Goal: Find specific page/section: Find specific page/section

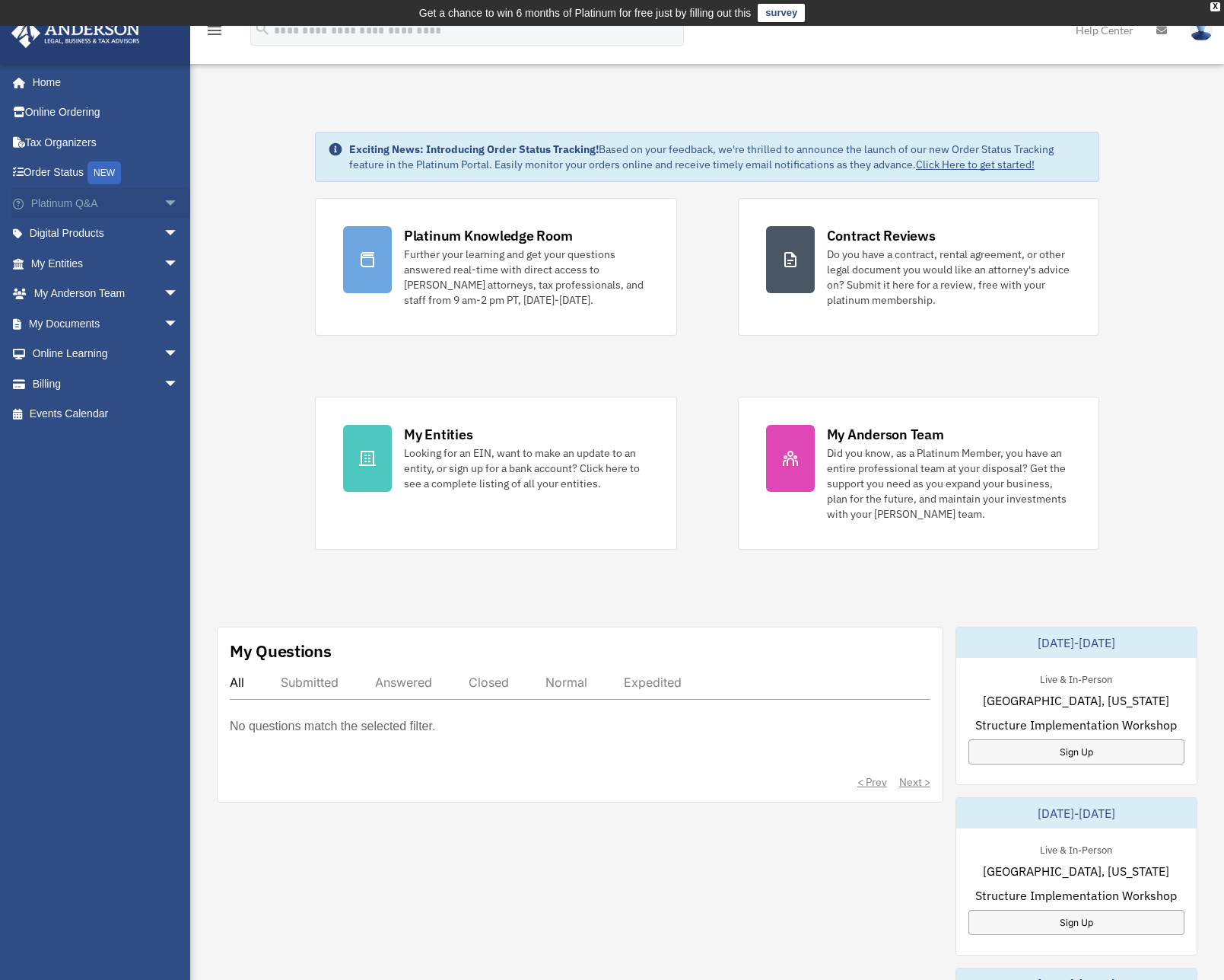
click at [164, 203] on span "arrow_drop_down" at bounding box center [179, 204] width 30 height 31
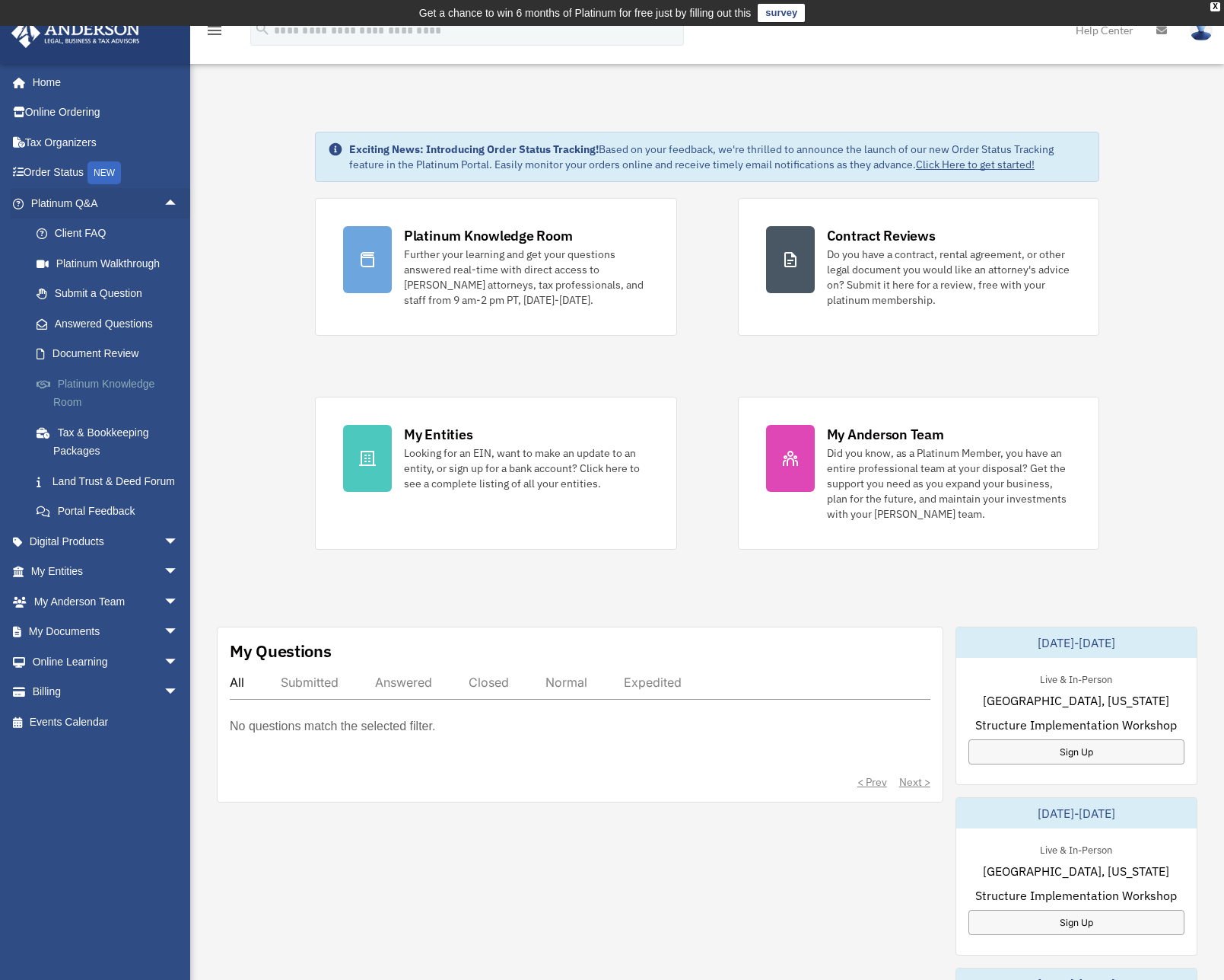
click at [100, 380] on link "Platinum Knowledge Room" at bounding box center [112, 393] width 181 height 49
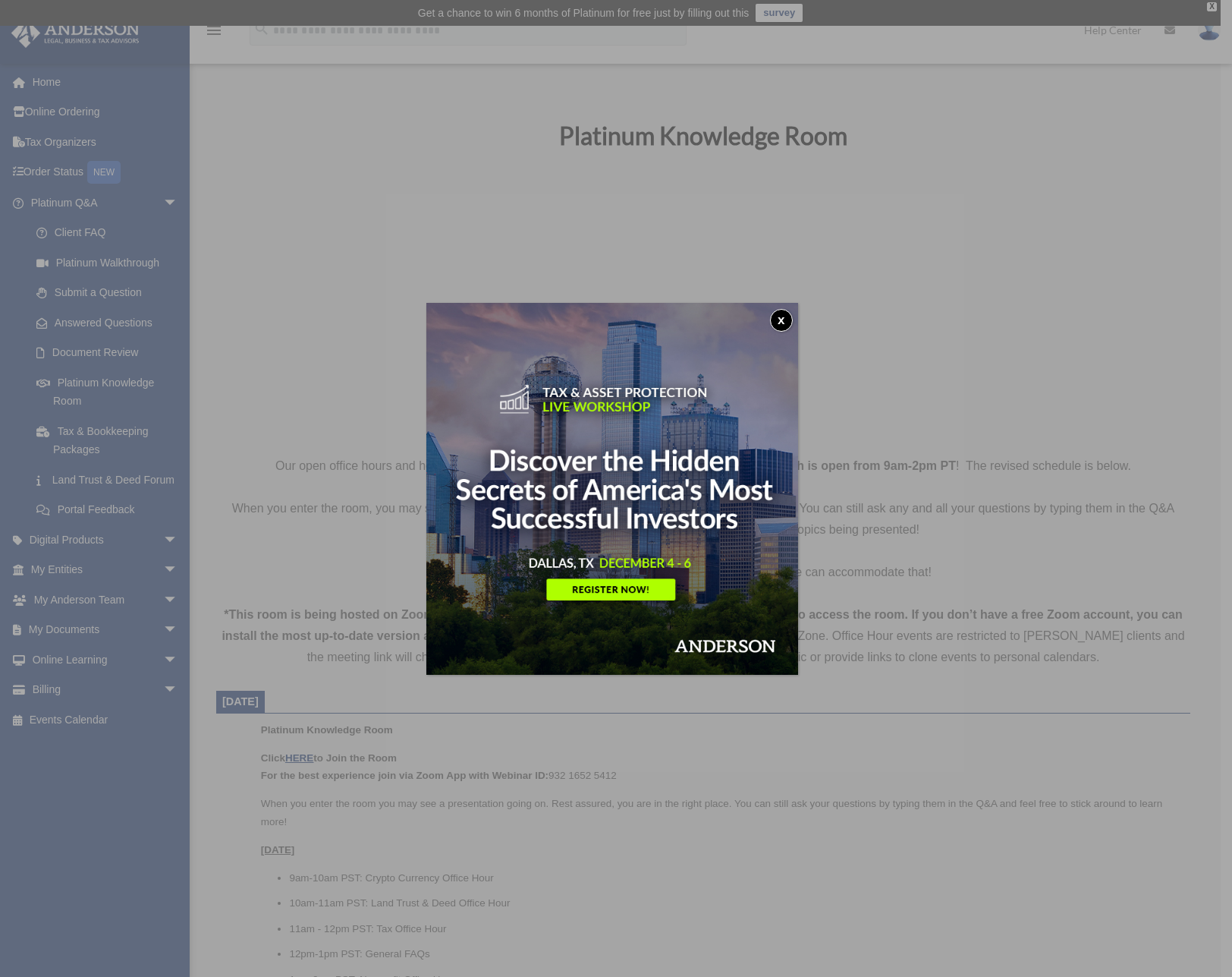
click at [781, 324] on button "x" at bounding box center [781, 320] width 23 height 23
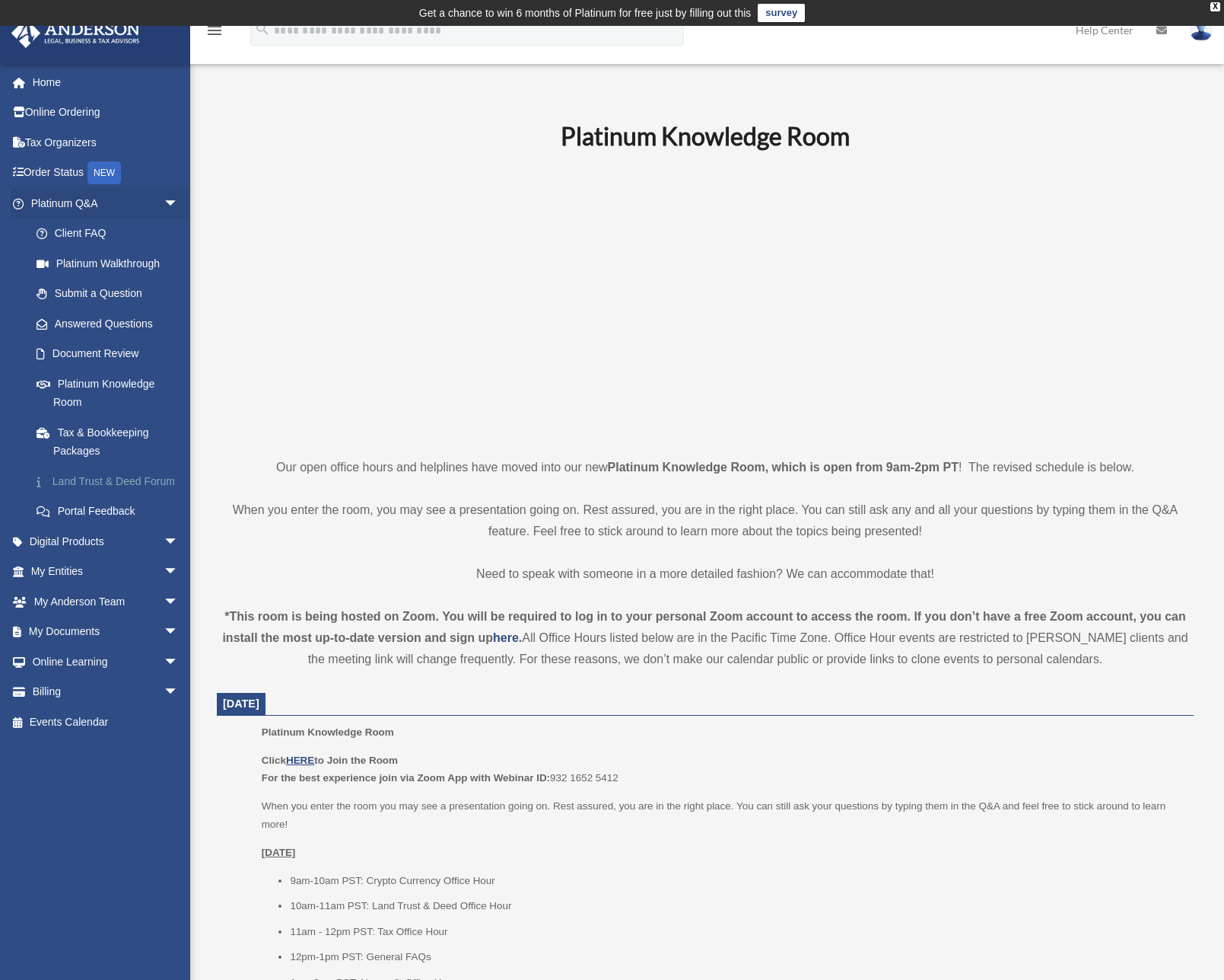
click at [82, 490] on link "Land Trust & Deed Forum" at bounding box center [112, 480] width 181 height 30
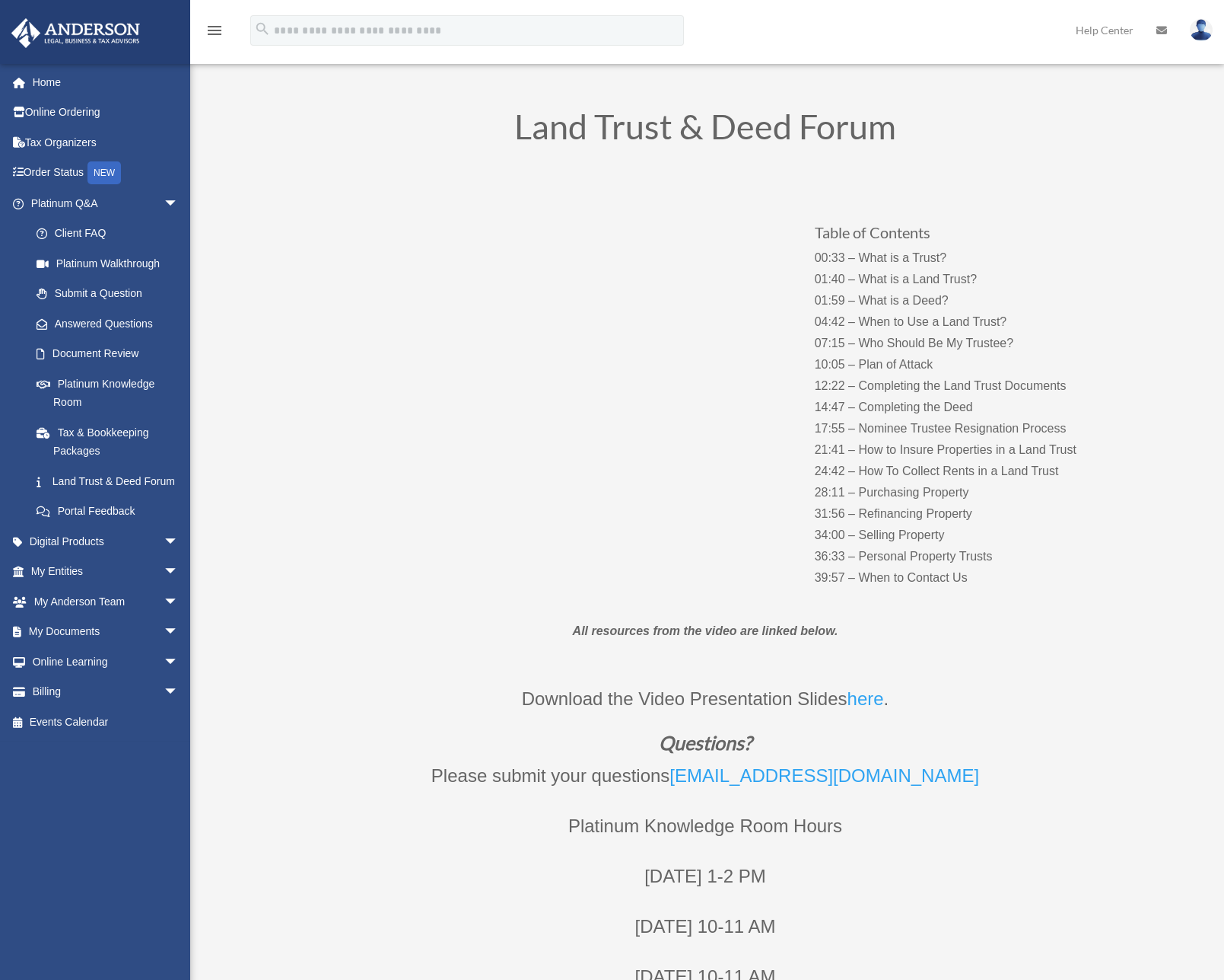
scroll to position [77, 0]
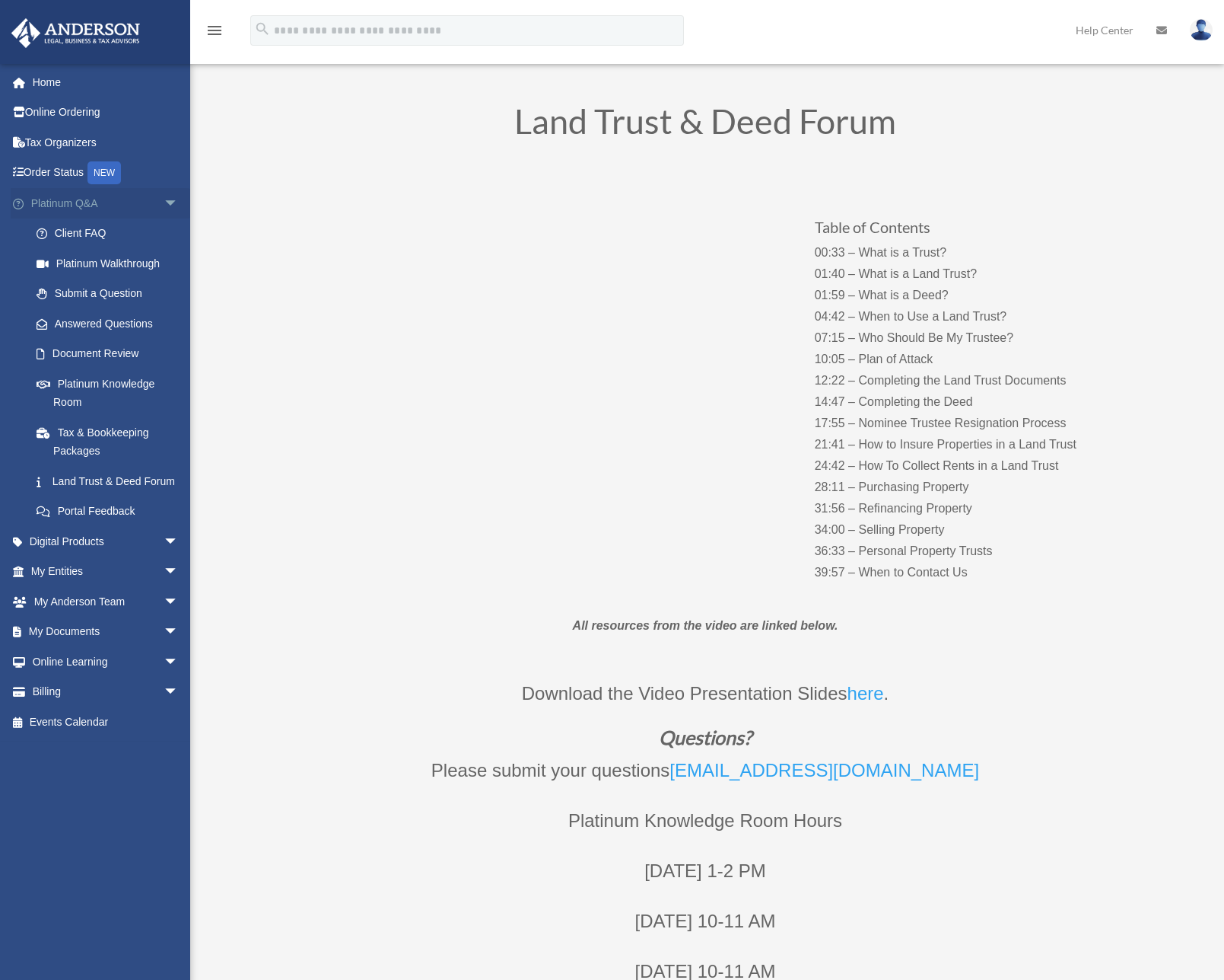
click at [164, 207] on span "arrow_drop_down" at bounding box center [179, 204] width 30 height 31
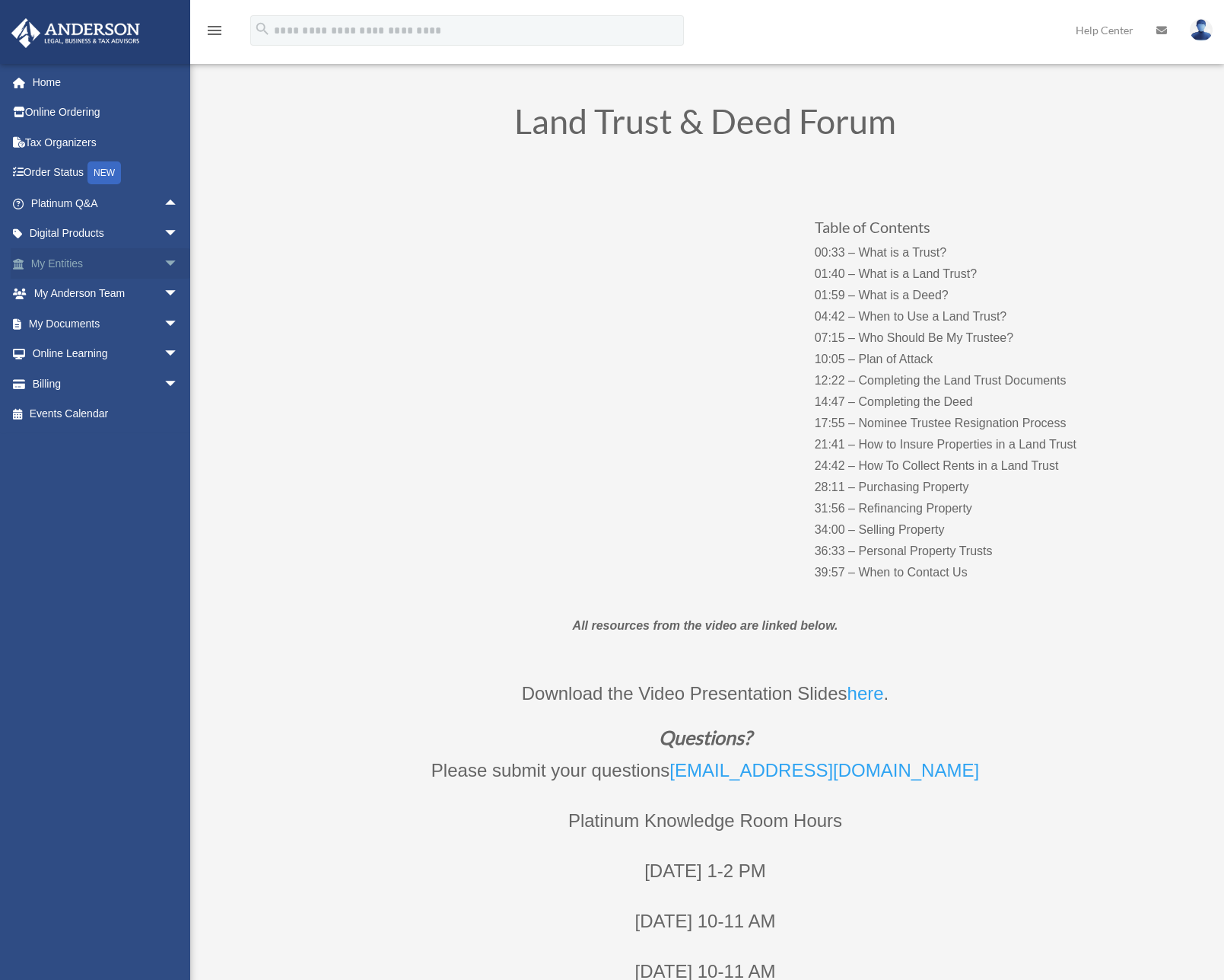
click at [164, 259] on span "arrow_drop_down" at bounding box center [179, 264] width 30 height 31
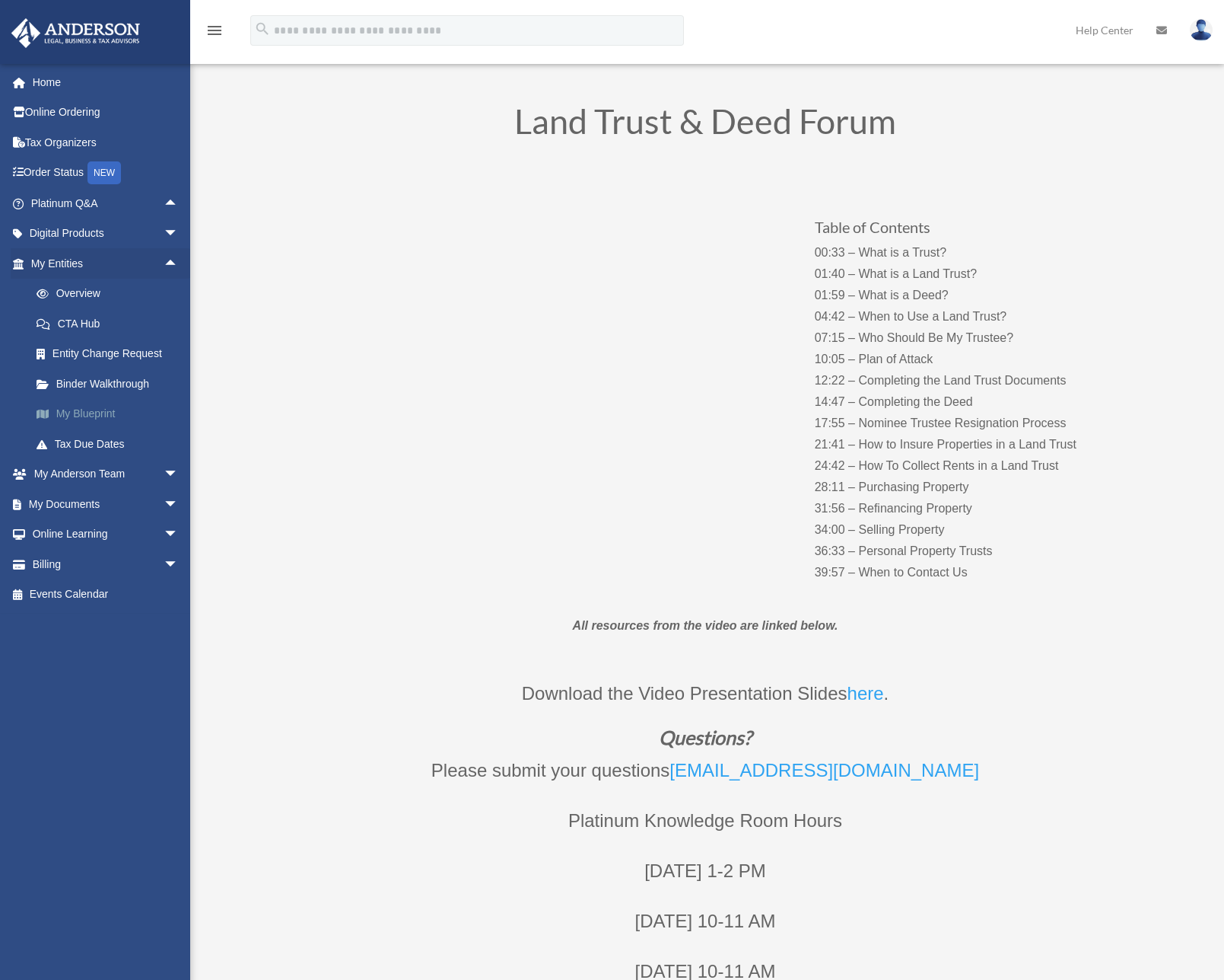
click at [90, 413] on link "My Blueprint" at bounding box center [112, 414] width 181 height 30
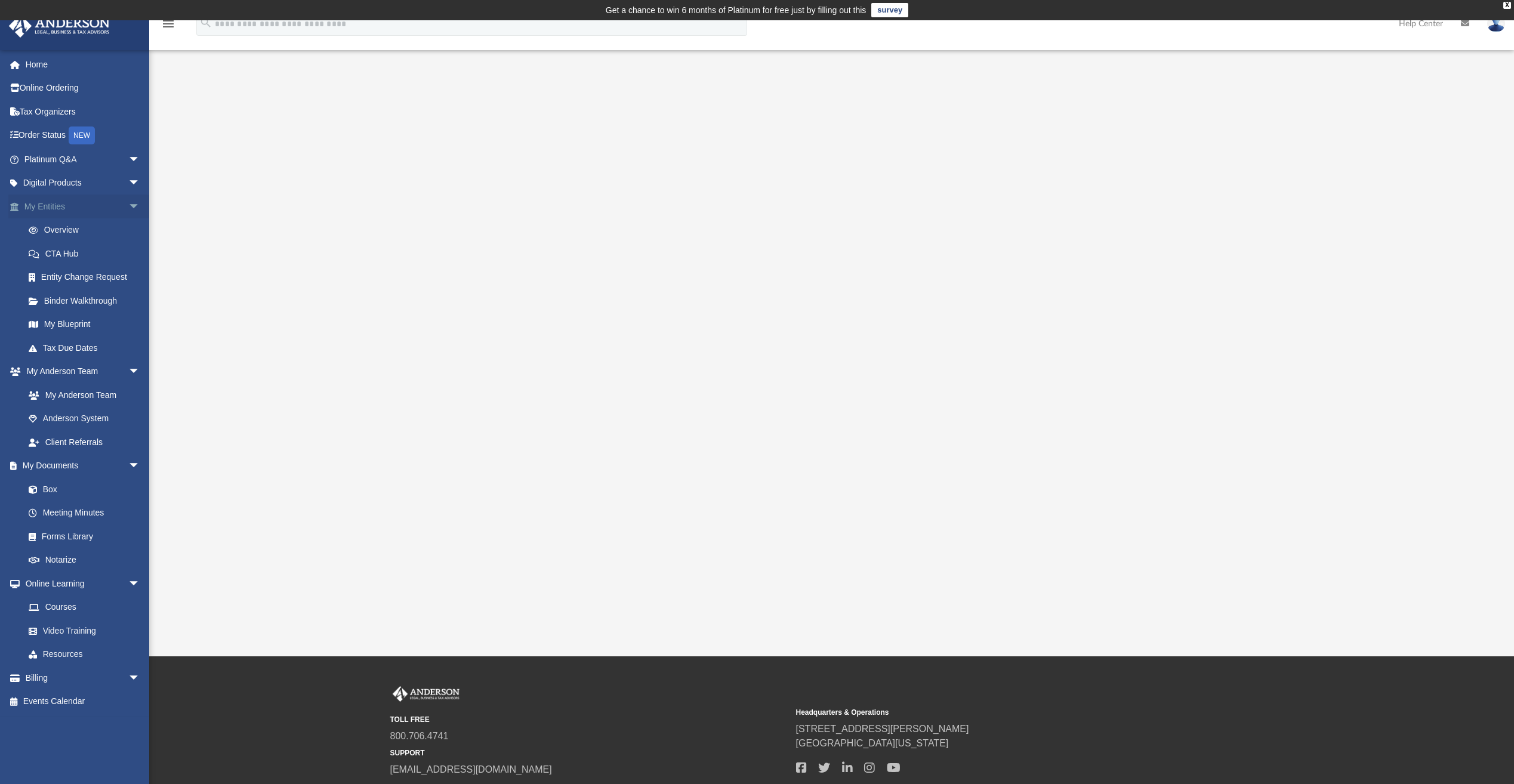
click at [129, 204] on span "arrow_drop_down" at bounding box center [140, 207] width 24 height 25
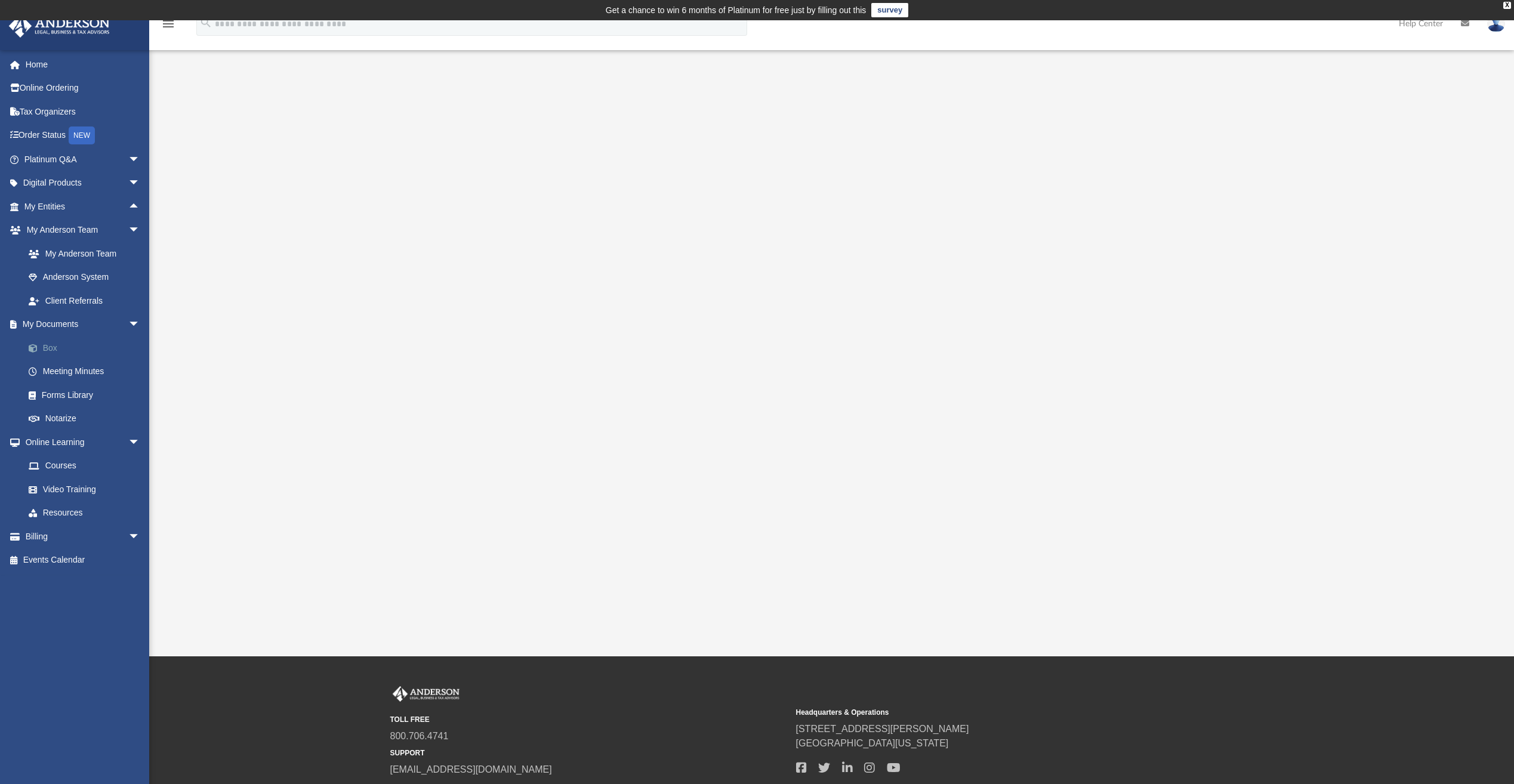
click at [53, 348] on link "Box" at bounding box center [87, 348] width 142 height 24
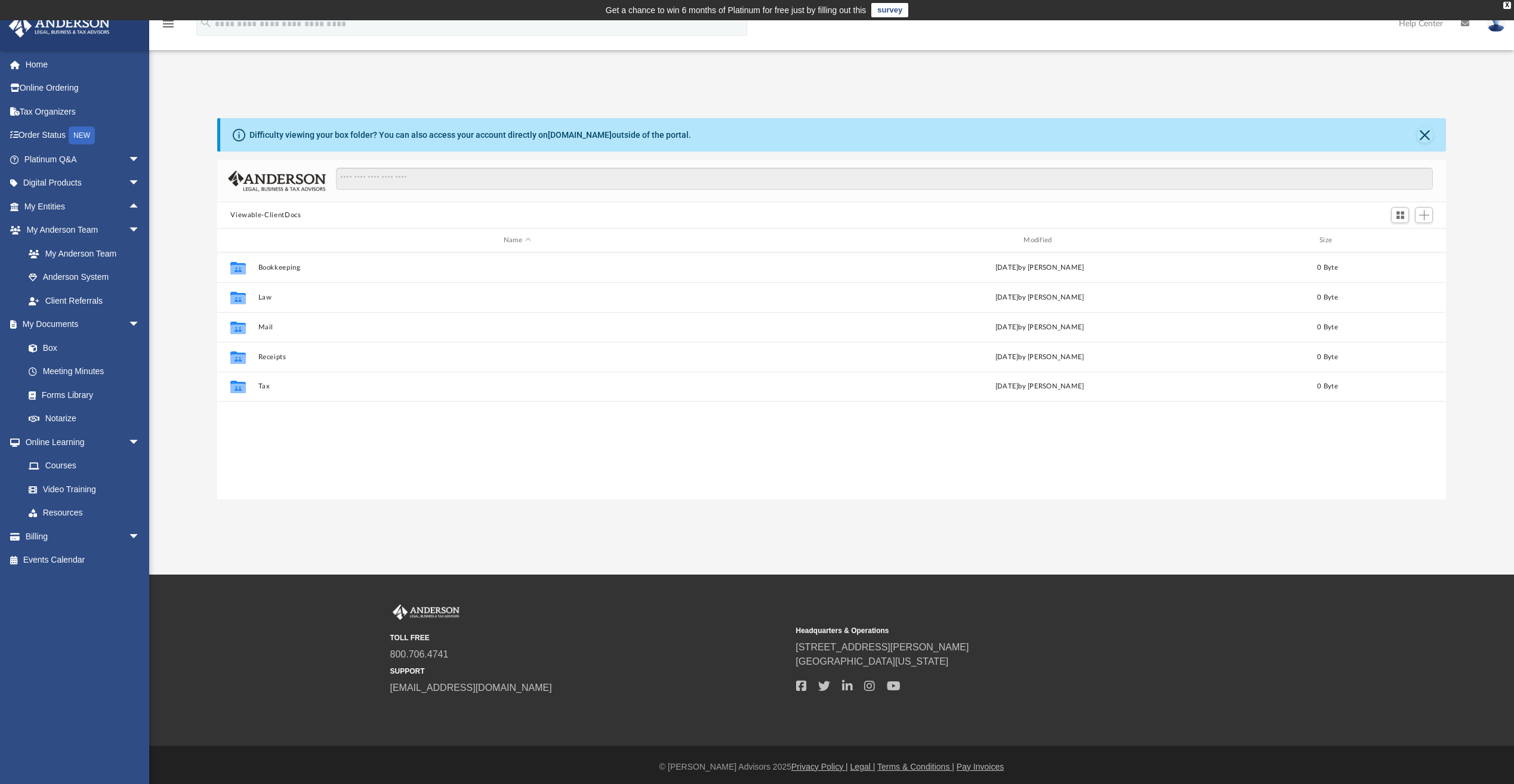
scroll to position [262, 1220]
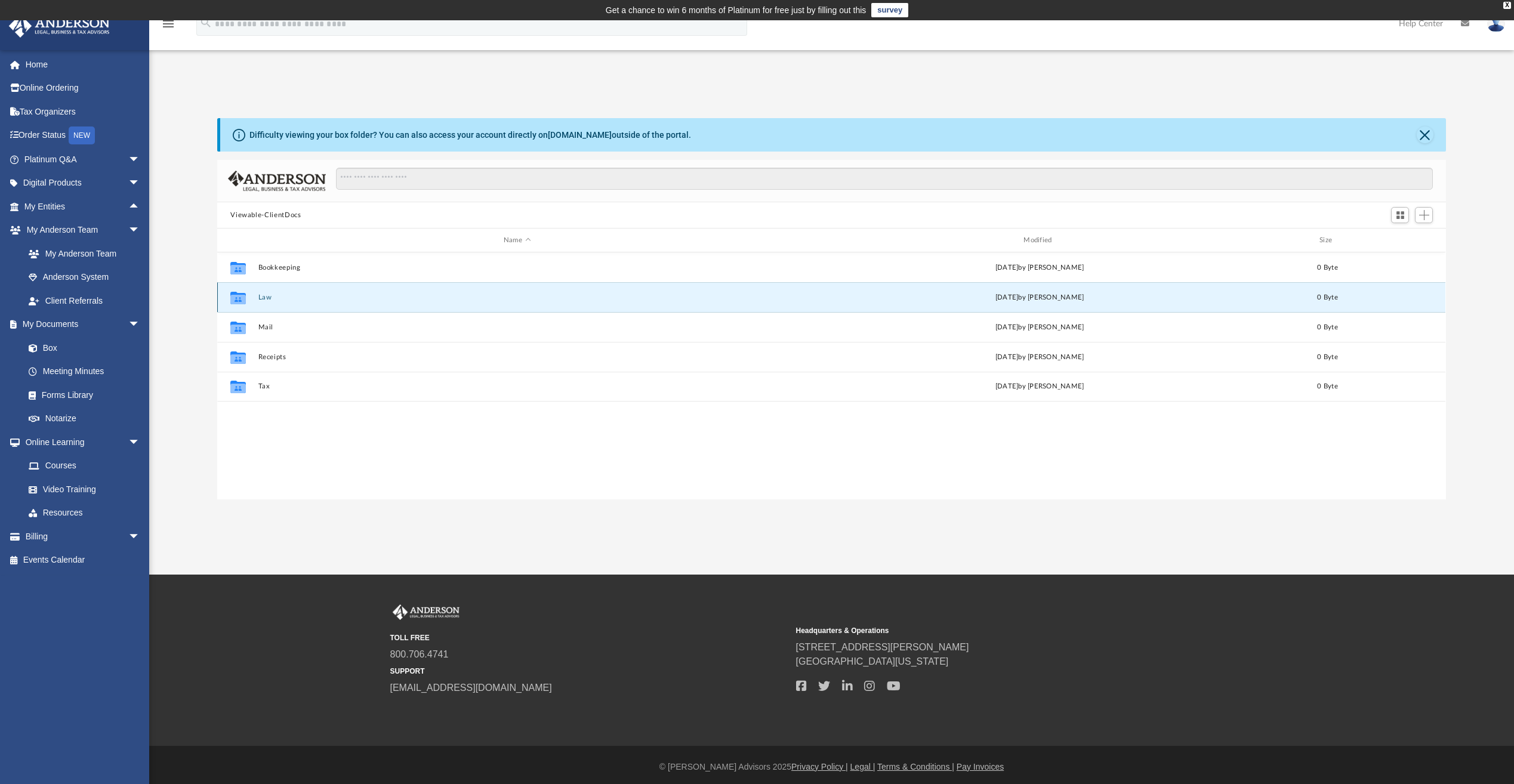
click at [266, 300] on button "Law" at bounding box center [517, 297] width 517 height 8
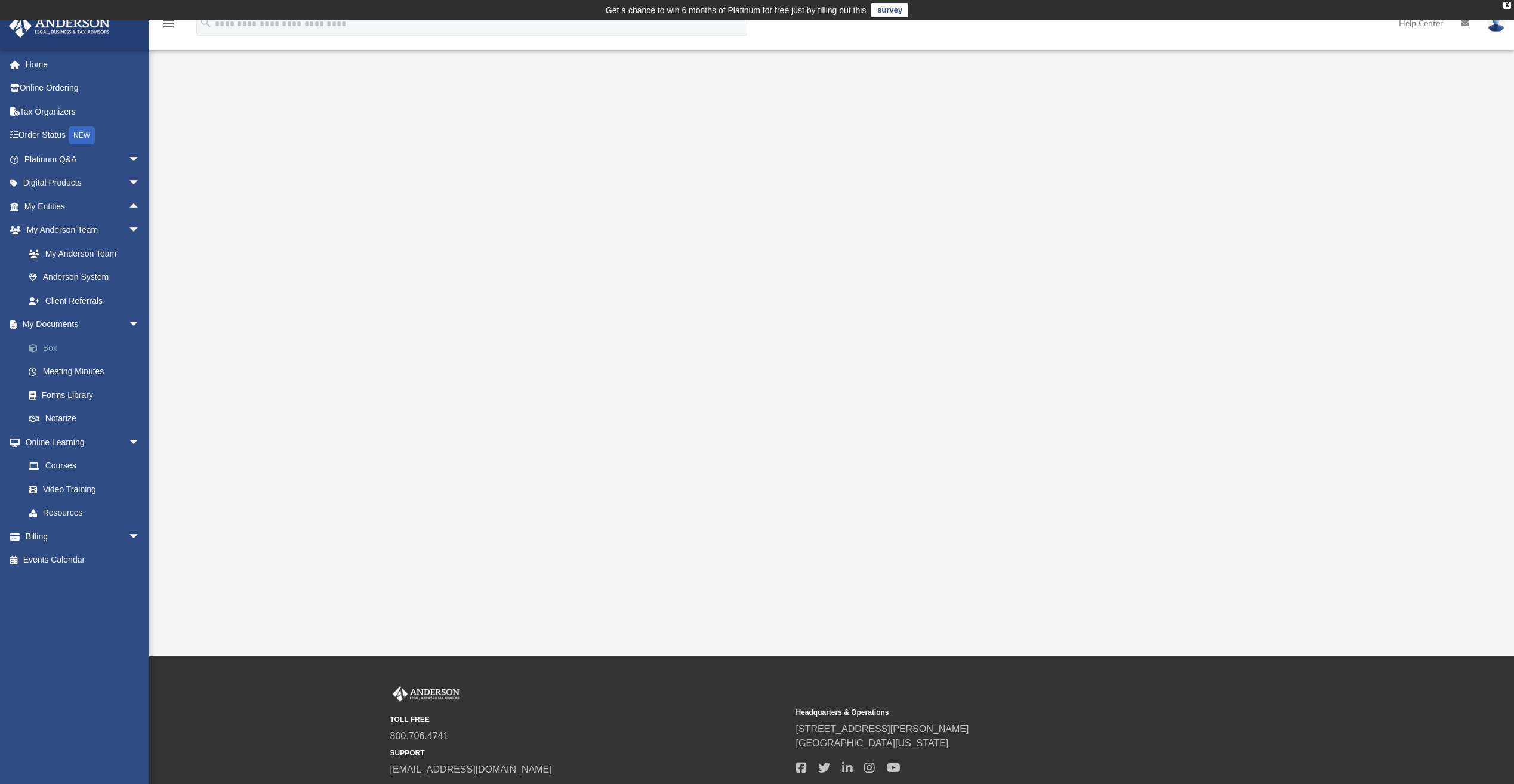
click at [53, 352] on link "Box" at bounding box center [87, 348] width 142 height 24
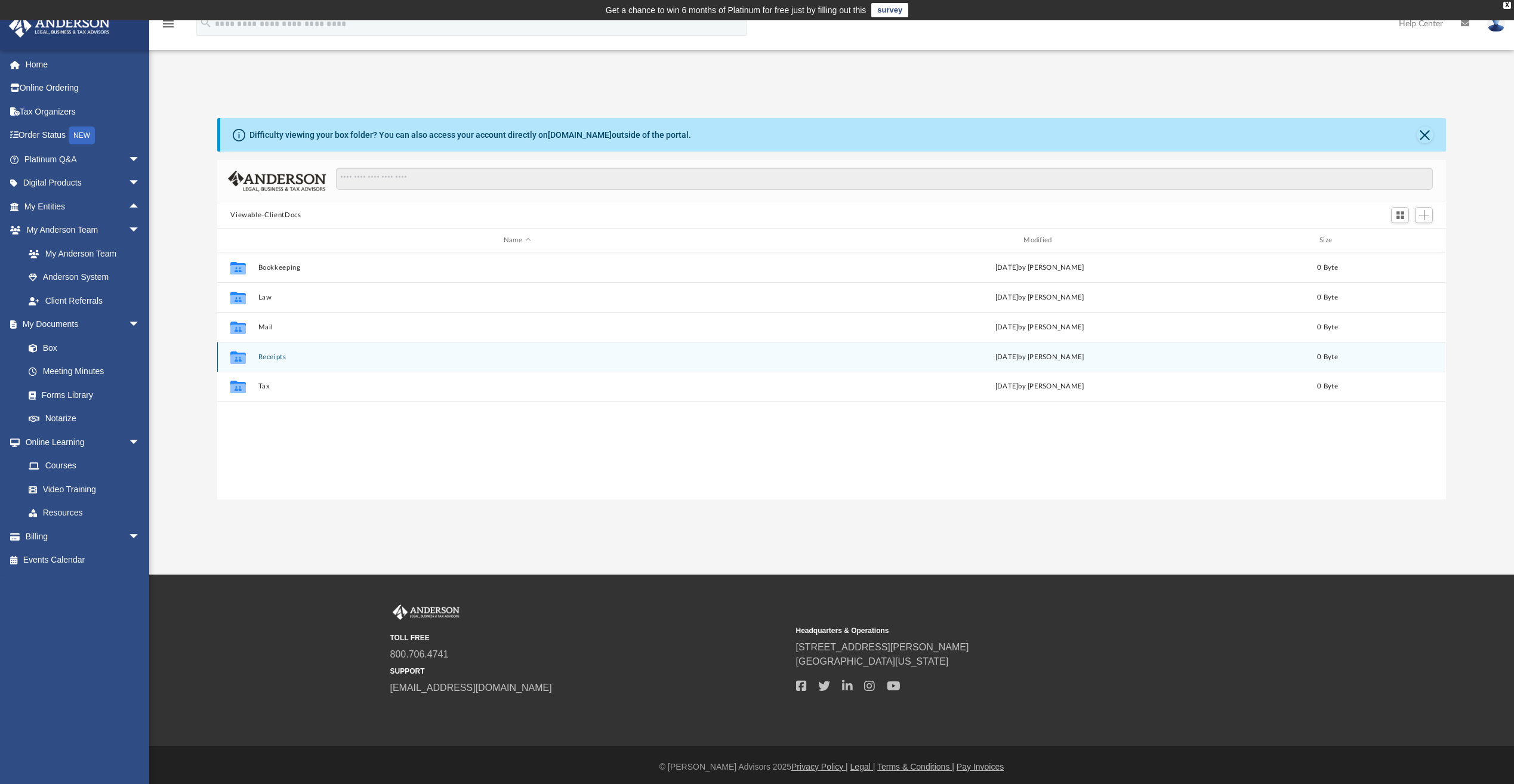
scroll to position [262, 1220]
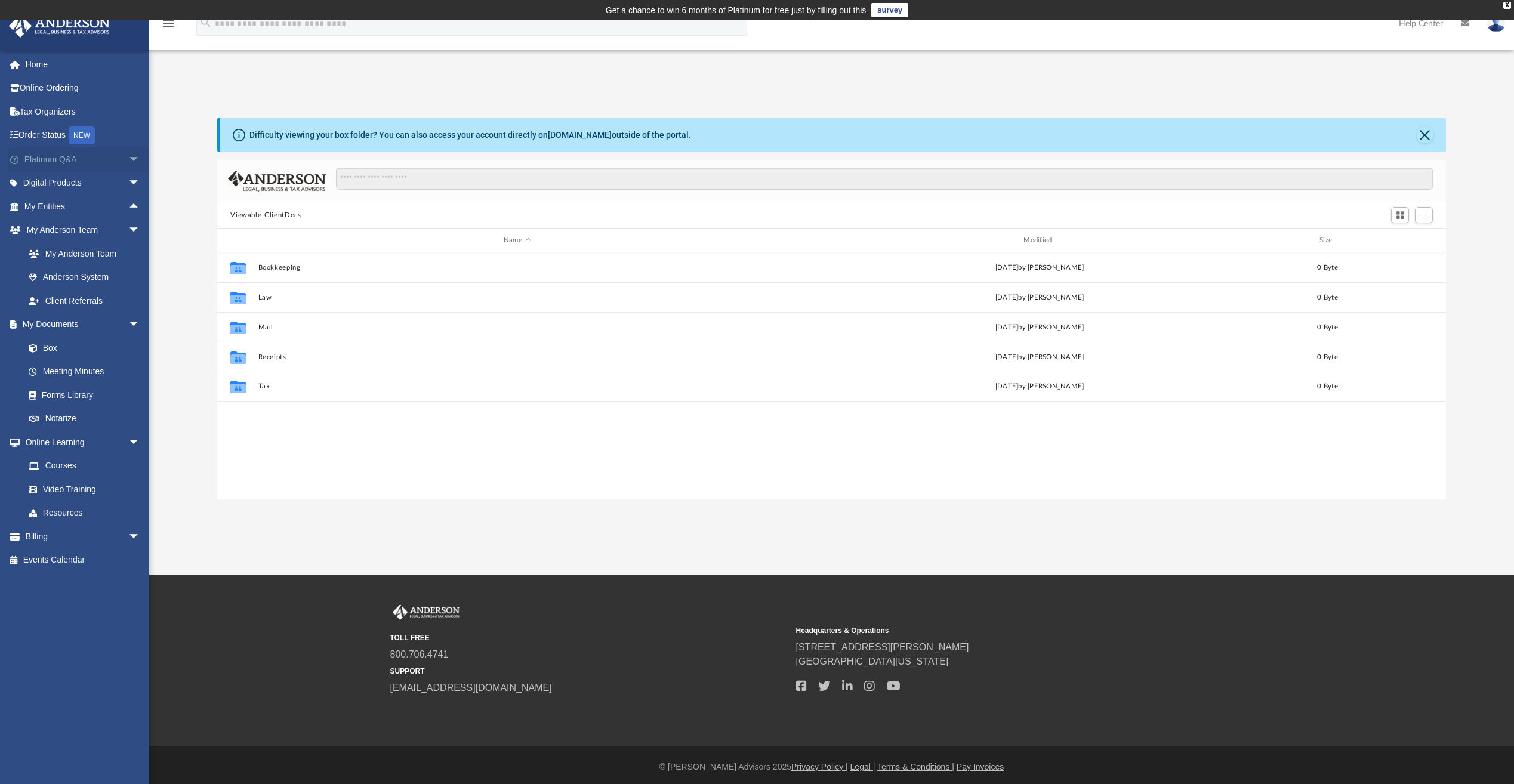
click at [130, 159] on span "arrow_drop_down" at bounding box center [140, 160] width 24 height 25
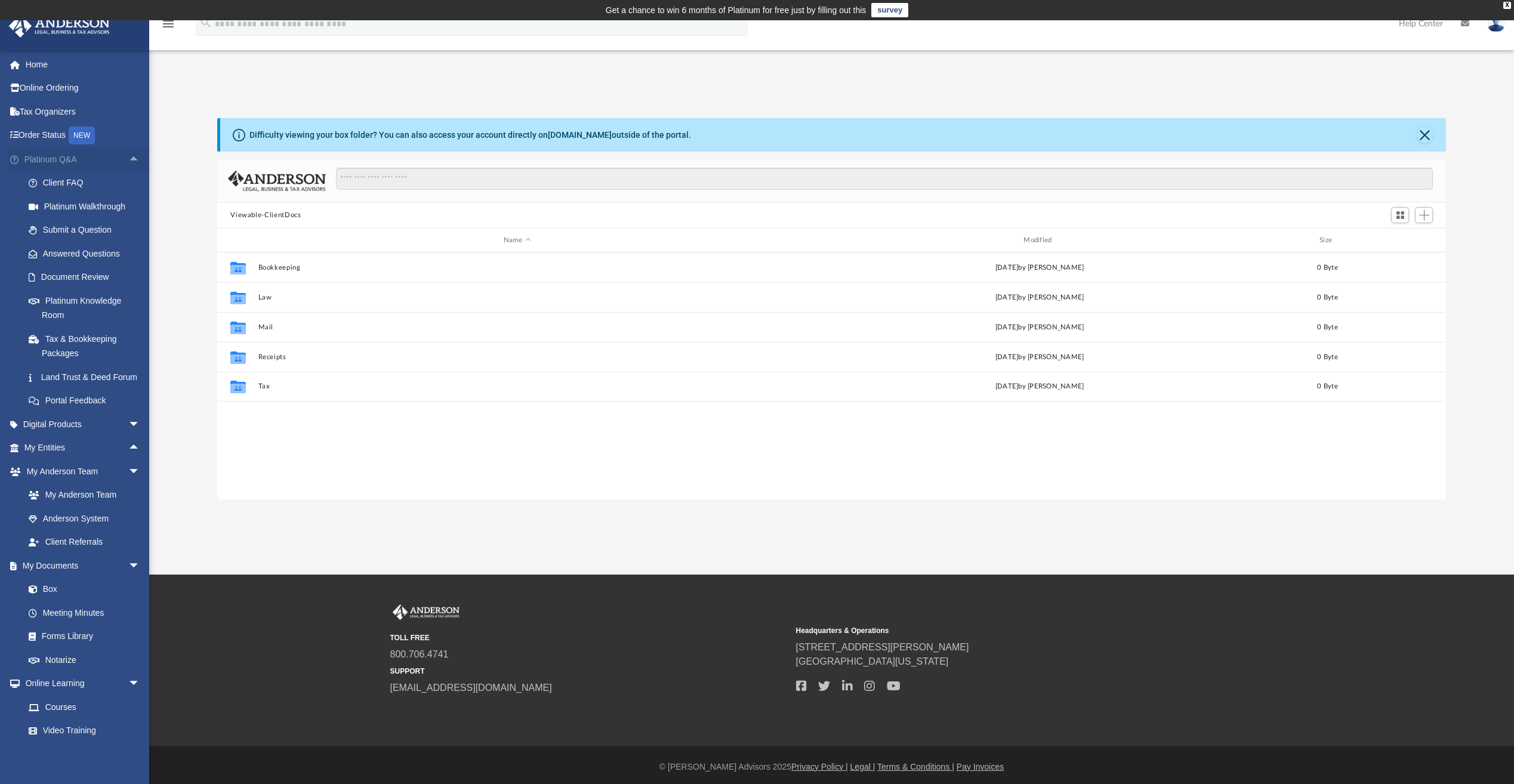
click at [129, 158] on span "arrow_drop_up" at bounding box center [140, 160] width 24 height 25
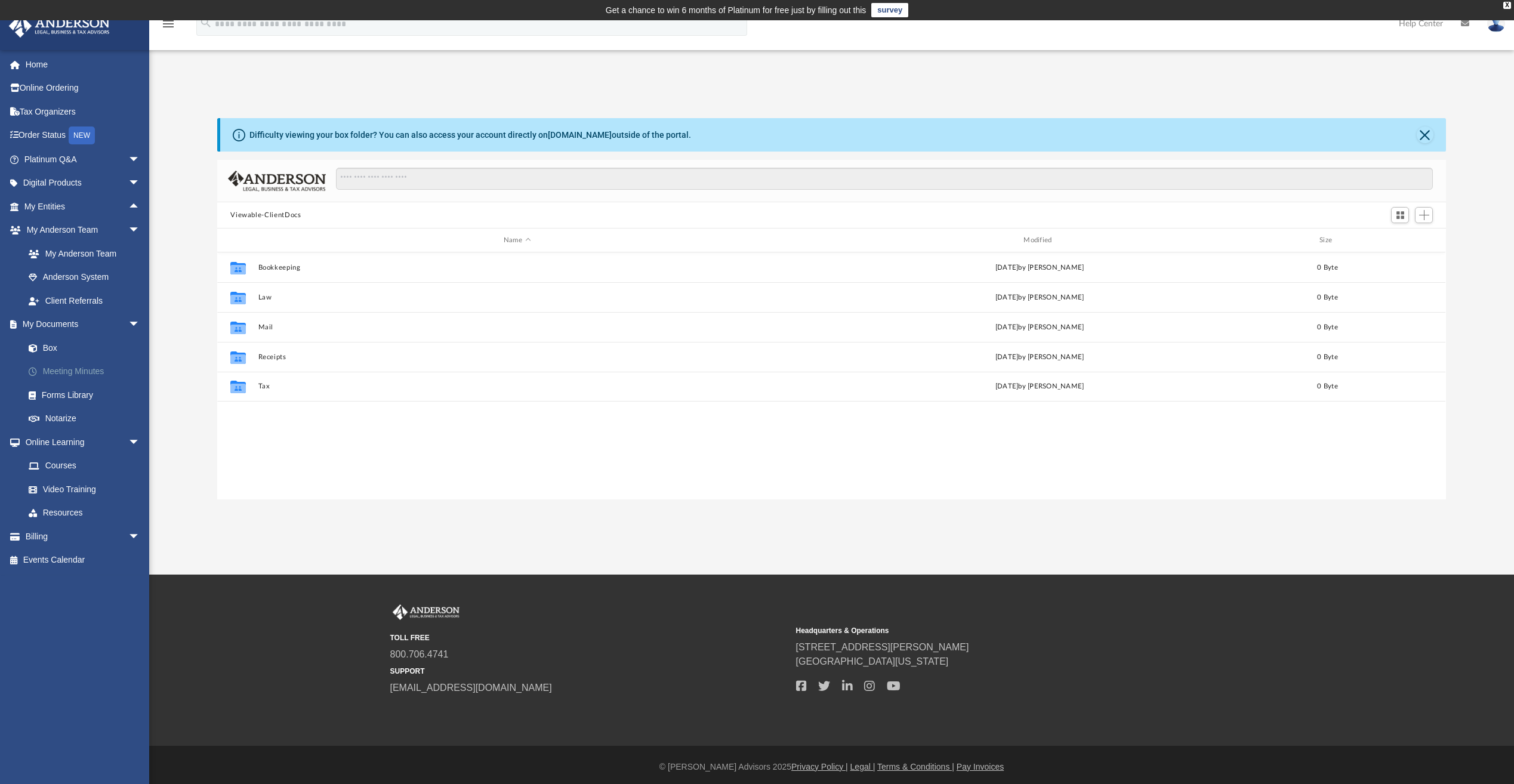
click at [82, 371] on link "Meeting Minutes" at bounding box center [87, 371] width 142 height 24
